Goal: Task Accomplishment & Management: Manage account settings

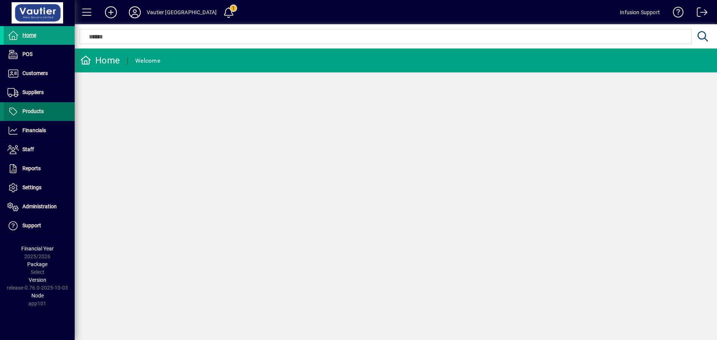
click at [34, 109] on span "Products" at bounding box center [32, 111] width 21 height 6
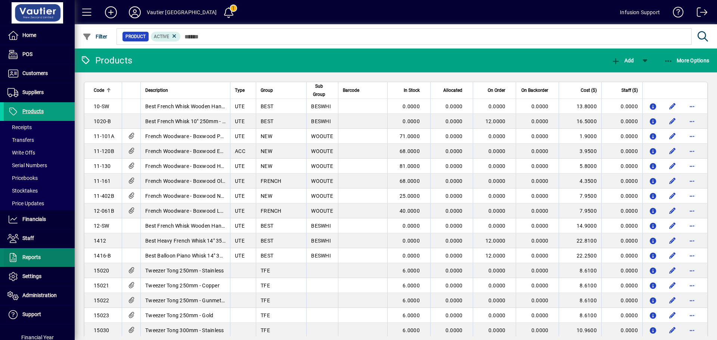
click at [29, 261] on span "Reports" at bounding box center [22, 257] width 37 height 9
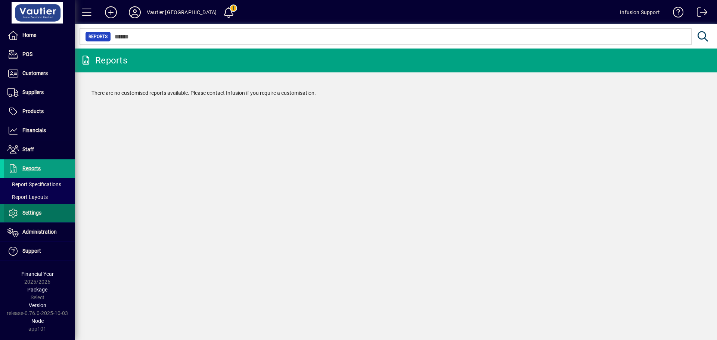
click at [29, 212] on span "Settings" at bounding box center [31, 213] width 19 height 6
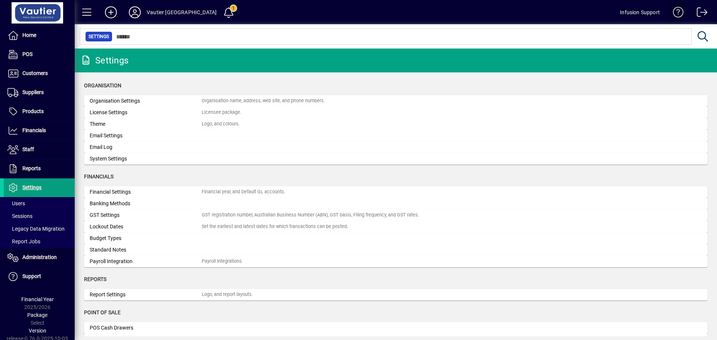
click at [676, 13] on span at bounding box center [676, 14] width 18 height 18
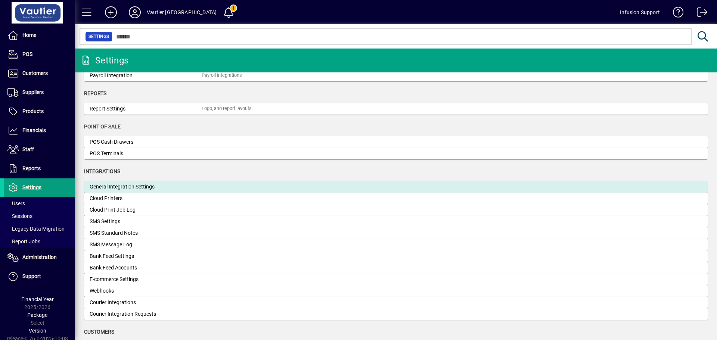
scroll to position [261, 0]
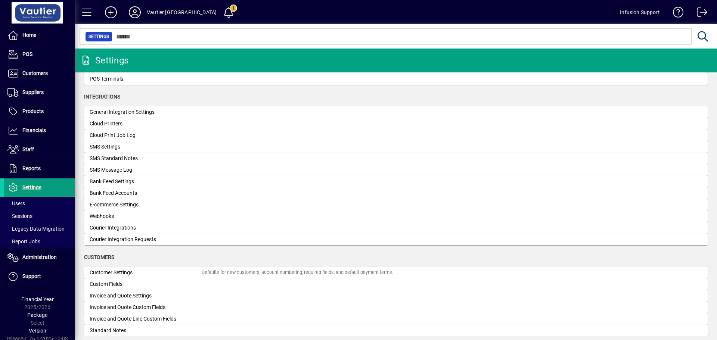
click at [129, 207] on div "E-commerce Settings" at bounding box center [146, 205] width 112 height 8
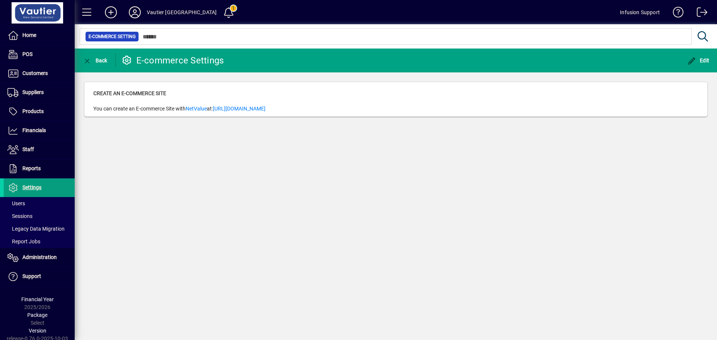
drag, startPoint x: 274, startPoint y: 173, endPoint x: 241, endPoint y: 163, distance: 34.5
click at [271, 170] on div "Back E-commerce Settings Edit Create an E-commerce Site You can create an E-com…" at bounding box center [396, 195] width 643 height 292
drag, startPoint x: 222, startPoint y: 182, endPoint x: 195, endPoint y: 177, distance: 27.3
click at [222, 182] on div "Back E-commerce Settings Edit Create an E-commerce Site You can create an E-com…" at bounding box center [396, 195] width 643 height 292
click at [34, 70] on span "Customers" at bounding box center [26, 73] width 44 height 9
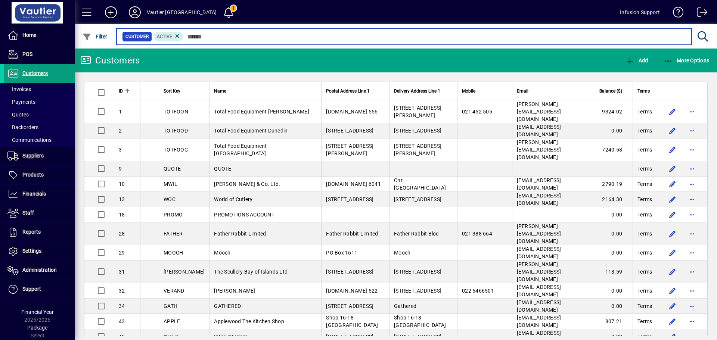
click at [219, 35] on input "text" at bounding box center [435, 36] width 502 height 10
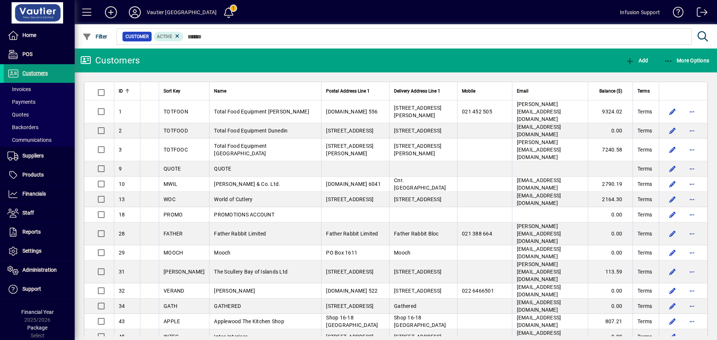
drag, startPoint x: 28, startPoint y: 87, endPoint x: 36, endPoint y: 81, distance: 9.9
click at [28, 87] on span "Invoices" at bounding box center [19, 89] width 24 height 6
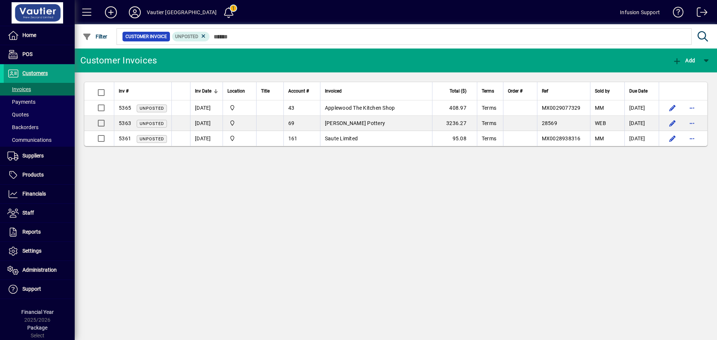
click at [204, 35] on icon at bounding box center [203, 36] width 7 height 7
click at [98, 35] on span "Filter" at bounding box center [95, 37] width 25 height 6
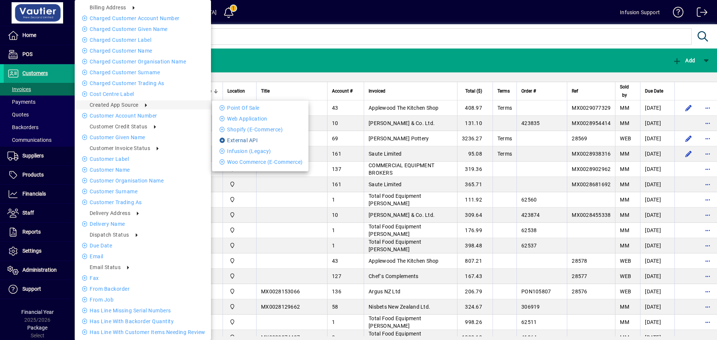
click at [248, 139] on li "External API" at bounding box center [260, 140] width 96 height 9
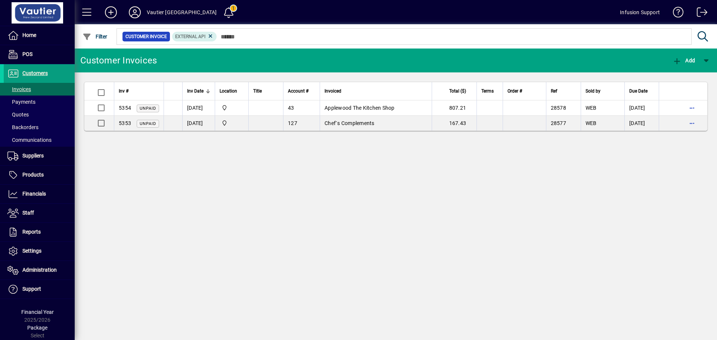
drag, startPoint x: 296, startPoint y: 209, endPoint x: 296, endPoint y: 199, distance: 9.3
click at [296, 206] on div "Customer Invoices Add Inv # Inv Date Location Title Account # Invoiced Total ($…" at bounding box center [396, 195] width 643 height 292
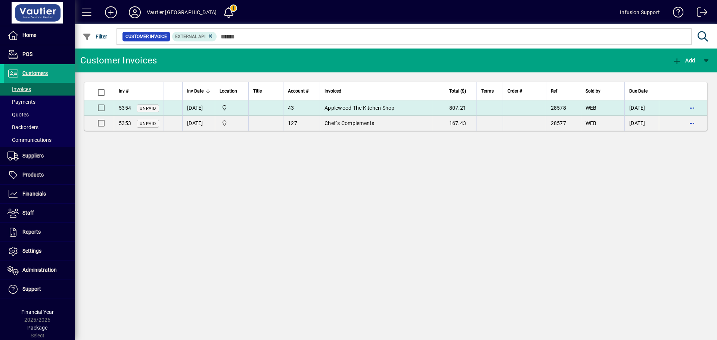
click at [388, 108] on span "Applewood The Kitchen Shop" at bounding box center [360, 108] width 70 height 6
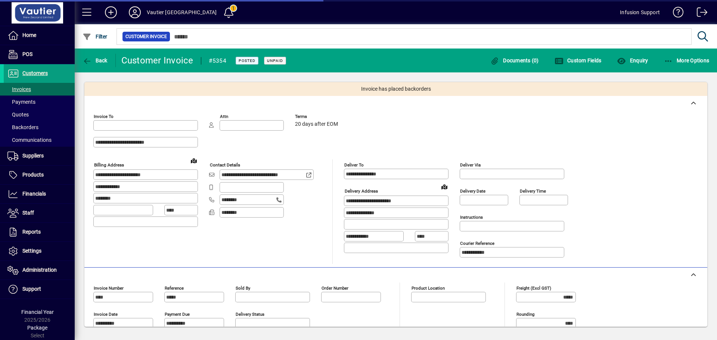
type input "**********"
type input "*********"
type input "**********"
type input "*******"
